Goal: Task Accomplishment & Management: Use online tool/utility

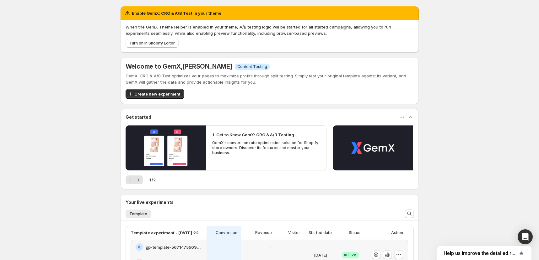
scroll to position [99, 0]
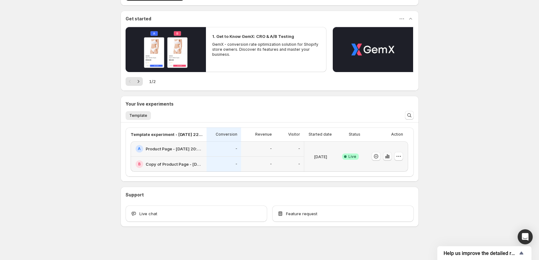
click at [390, 158] on icon "button" at bounding box center [387, 156] width 6 height 6
click at [388, 156] on icon "button" at bounding box center [387, 156] width 6 height 6
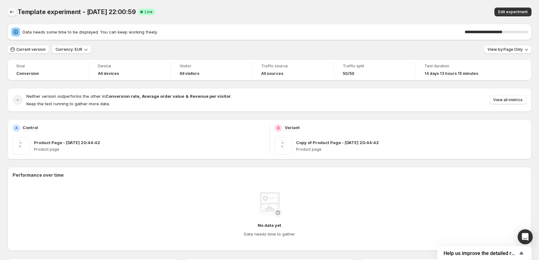
click at [10, 12] on icon "Back" at bounding box center [12, 11] width 4 height 3
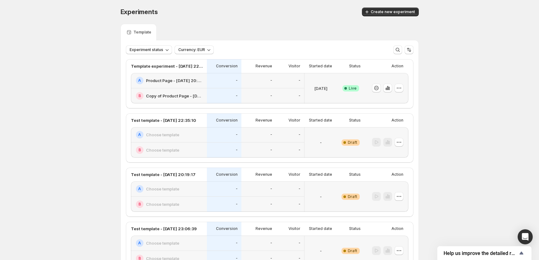
scroll to position [167, 0]
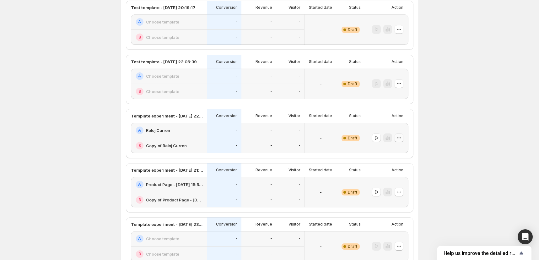
click at [399, 138] on icon "button" at bounding box center [399, 138] width 6 height 6
click at [379, 141] on button "button" at bounding box center [376, 138] width 9 height 9
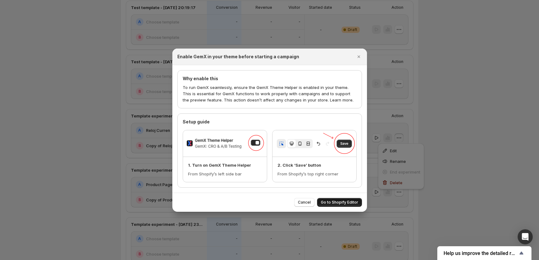
click at [351, 203] on span "Go to Shopify Editor" at bounding box center [339, 202] width 37 height 5
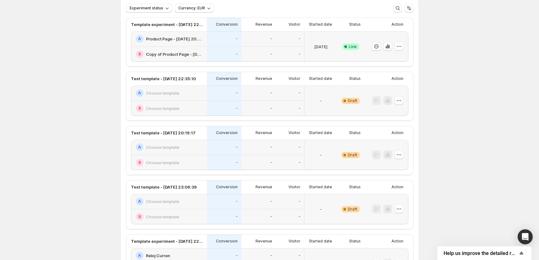
scroll to position [0, 0]
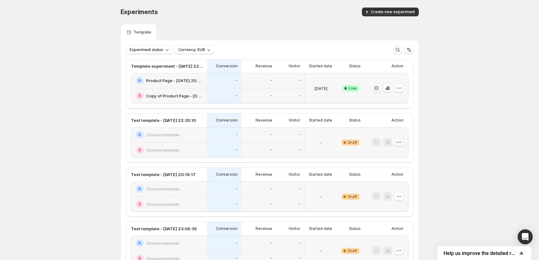
click at [402, 143] on icon "button" at bounding box center [399, 142] width 6 height 6
click at [409, 190] on span "Delete" at bounding box center [405, 187] width 30 height 6
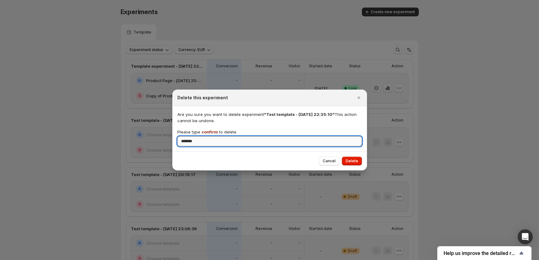
type input "*******"
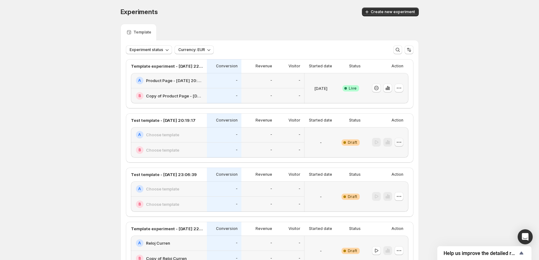
click at [402, 144] on icon "button" at bounding box center [399, 142] width 6 height 6
click at [390, 191] on button "Delete" at bounding box center [401, 187] width 42 height 10
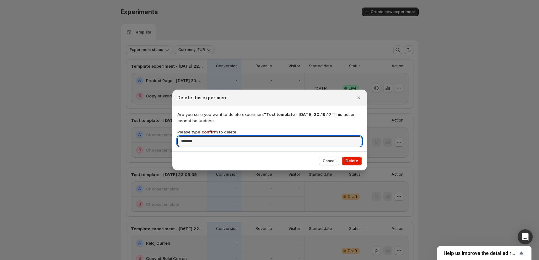
type input "*******"
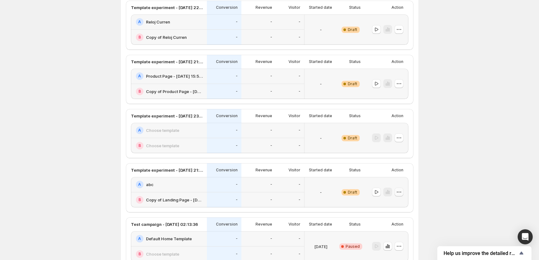
scroll to position [251, 0]
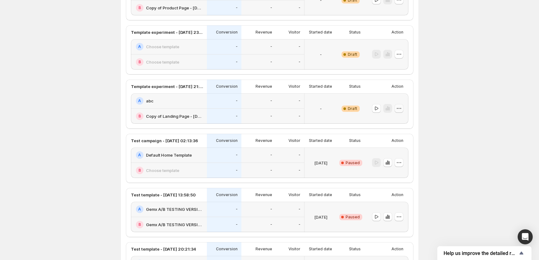
click at [401, 108] on icon "button" at bounding box center [399, 108] width 6 height 6
click at [396, 153] on span "Delete" at bounding box center [396, 153] width 13 height 5
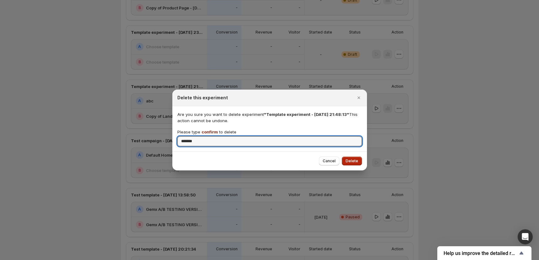
type input "*******"
click at [357, 158] on button "Delete" at bounding box center [352, 161] width 20 height 9
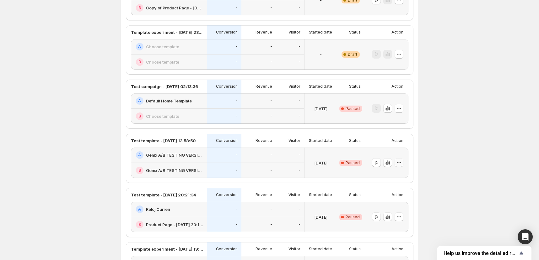
click at [399, 161] on icon "button" at bounding box center [399, 163] width 6 height 6
click at [386, 208] on icon "button" at bounding box center [385, 207] width 4 height 5
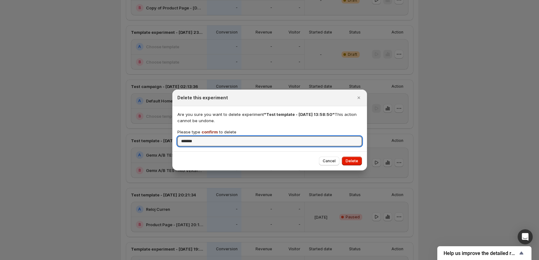
type input "*******"
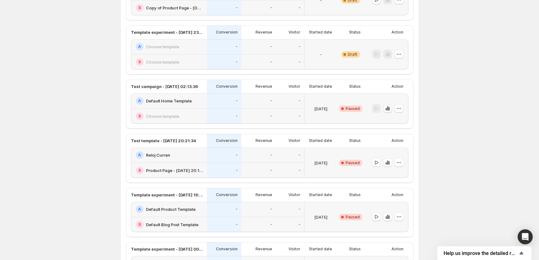
click at [388, 110] on icon "button" at bounding box center [387, 108] width 6 height 6
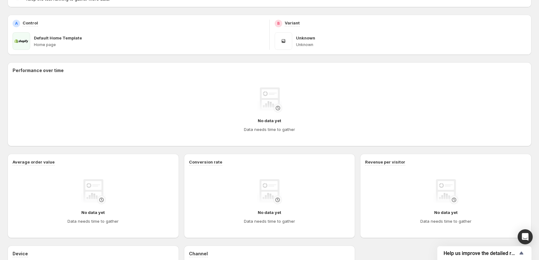
scroll to position [21, 0]
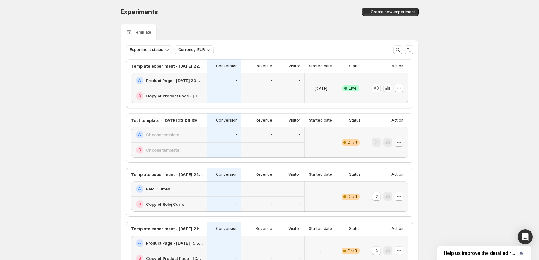
click at [401, 142] on icon "button" at bounding box center [400, 142] width 1 height 1
click at [399, 186] on span "Delete" at bounding box center [396, 187] width 13 height 5
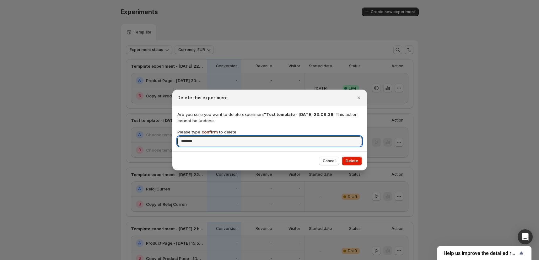
type input "*******"
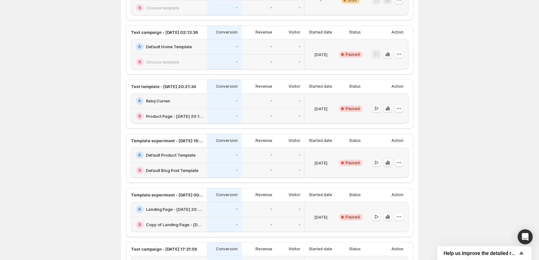
scroll to position [321, 0]
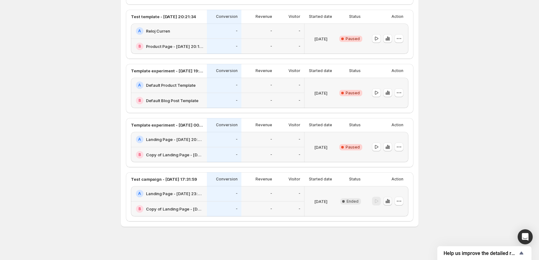
click at [389, 204] on icon "button" at bounding box center [387, 201] width 6 height 6
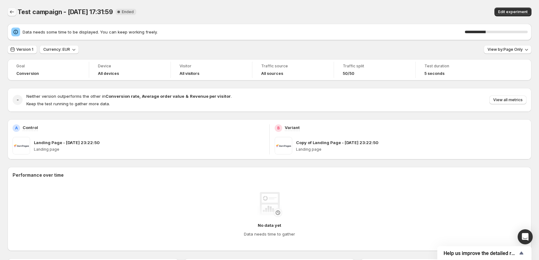
click at [10, 11] on icon "Back" at bounding box center [12, 12] width 6 height 6
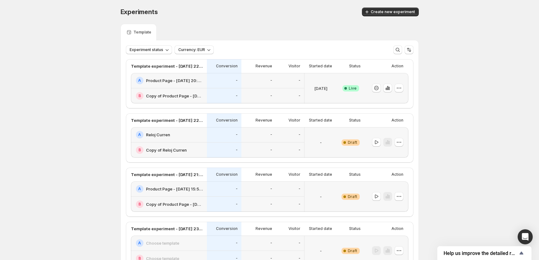
click at [385, 14] on span "Create new experiment" at bounding box center [393, 11] width 44 height 5
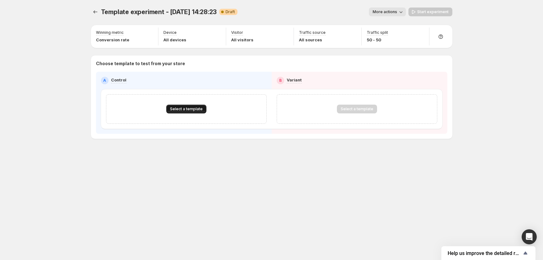
click at [179, 110] on span "Select a template" at bounding box center [186, 109] width 33 height 5
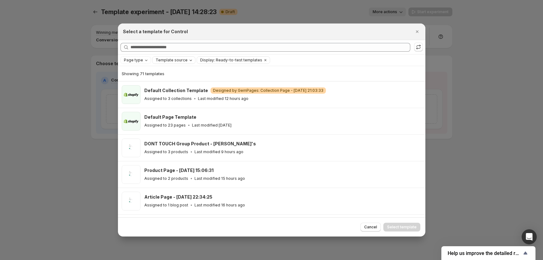
click at [177, 59] on span "Template source" at bounding box center [172, 60] width 32 height 5
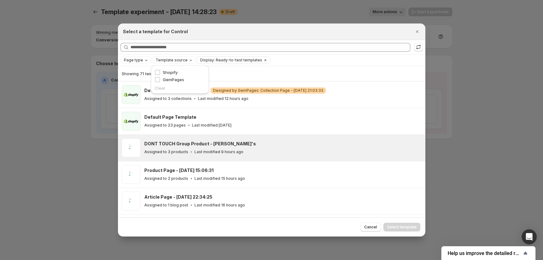
click at [276, 151] on div "Assigned to 3 products Last modified 9 hours ago" at bounding box center [282, 152] width 276 height 6
click at [394, 226] on span "Select template" at bounding box center [401, 227] width 29 height 5
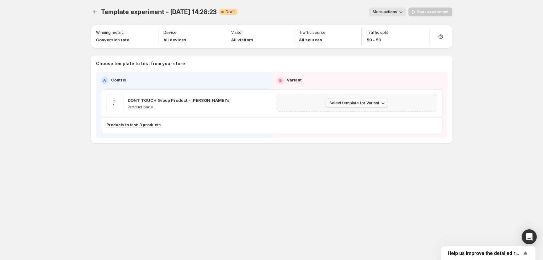
click at [377, 107] on button "Select template for Variant" at bounding box center [357, 103] width 62 height 9
click at [373, 117] on span "Select an existing template" at bounding box center [352, 116] width 53 height 5
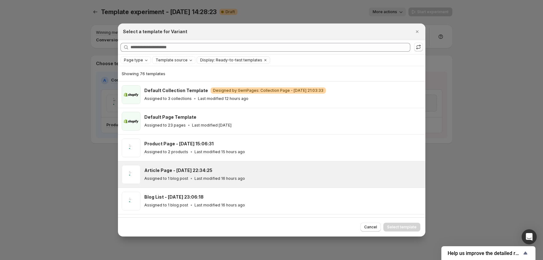
click at [230, 174] on div "Article Page - [DATE] 22:34:25 Assigned to 1 blog post Last modified 16 hours a…" at bounding box center [282, 175] width 276 height 14
click at [398, 228] on span "Select template" at bounding box center [401, 227] width 29 height 5
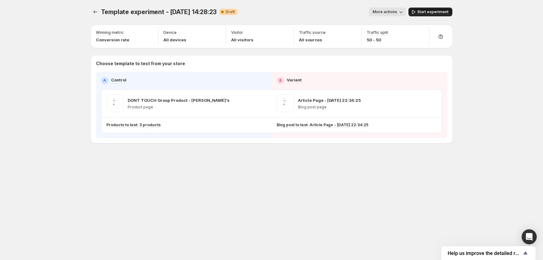
click at [438, 9] on span "Start experiment" at bounding box center [432, 11] width 31 height 5
click at [420, 33] on icon "button" at bounding box center [421, 33] width 4 height 4
click at [385, 12] on span "More actions" at bounding box center [382, 11] width 24 height 5
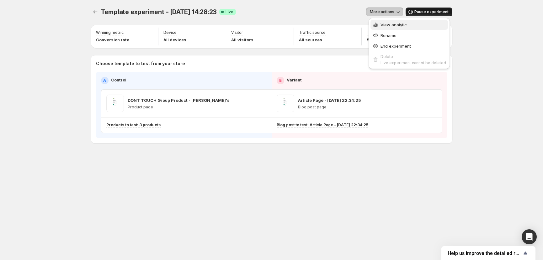
click at [398, 25] on span "View analytic" at bounding box center [394, 24] width 26 height 5
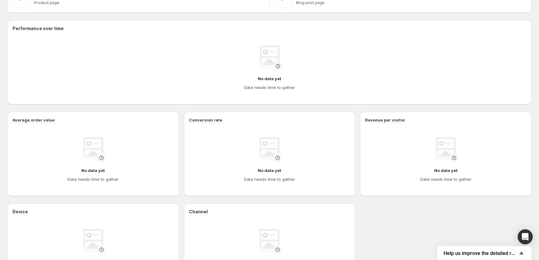
scroll to position [187, 0]
